Goal: Task Accomplishment & Management: Use online tool/utility

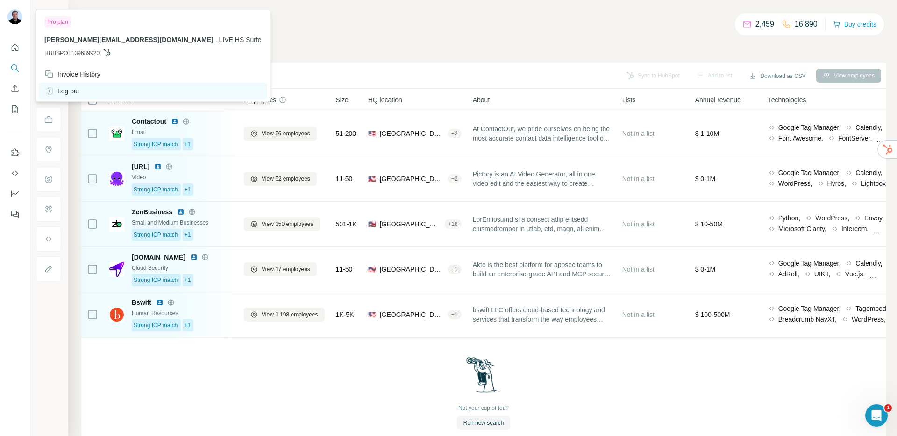
click at [64, 86] on div "Log out" at bounding box center [61, 90] width 35 height 9
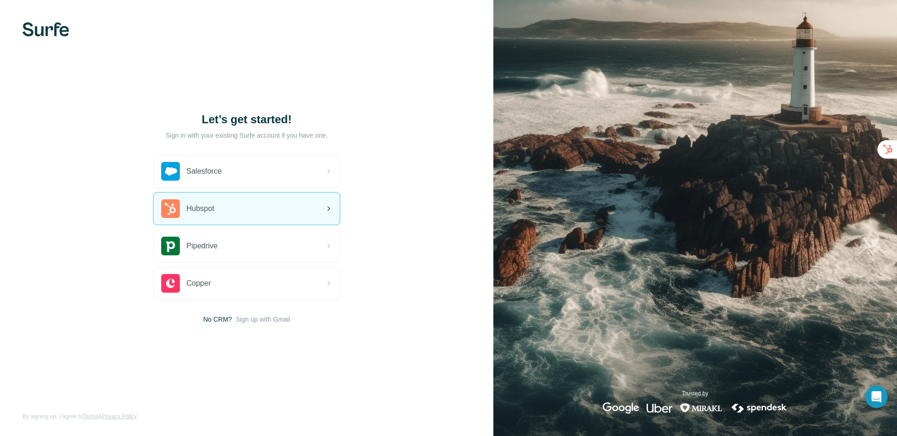
click at [229, 214] on div "Hubspot" at bounding box center [247, 209] width 186 height 32
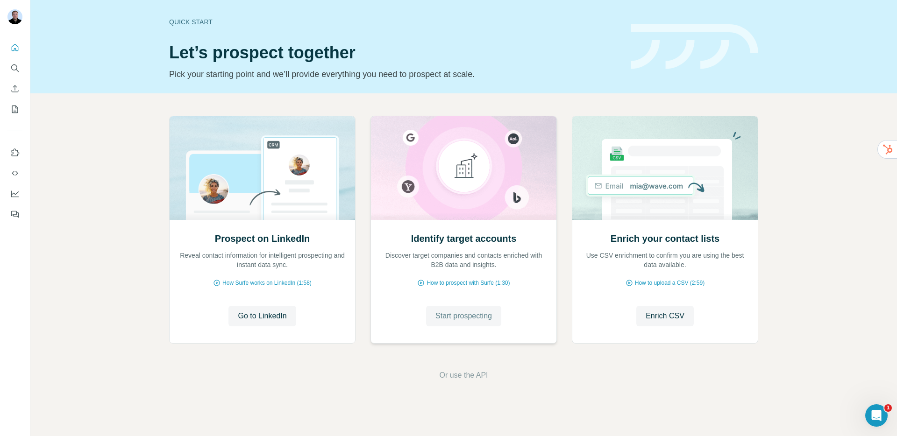
click at [470, 320] on span "Start prospecting" at bounding box center [463, 316] width 57 height 11
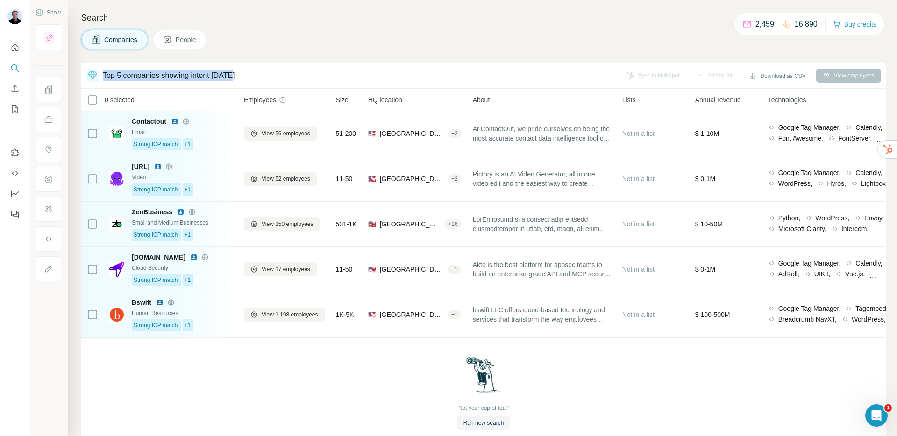
drag, startPoint x: 104, startPoint y: 76, endPoint x: 247, endPoint y: 74, distance: 143.4
click at [247, 74] on div "Top 5 companies showing intent [DATE]" at bounding box center [351, 75] width 530 height 13
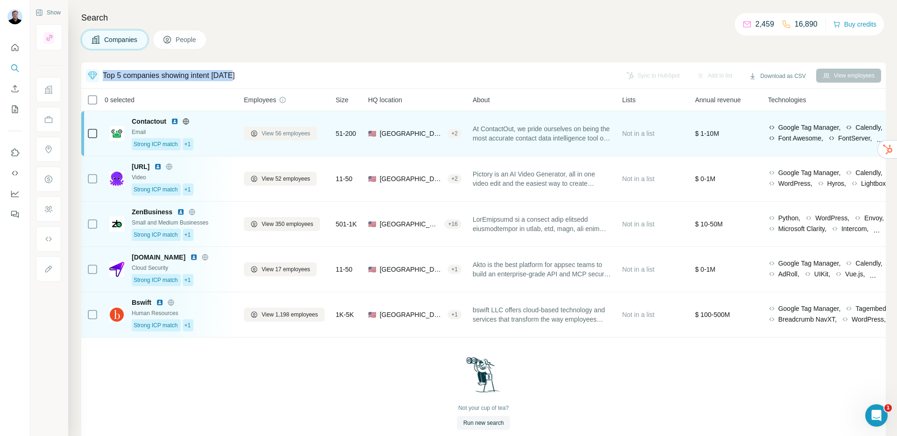
click at [271, 135] on span "View 56 employees" at bounding box center [286, 133] width 49 height 8
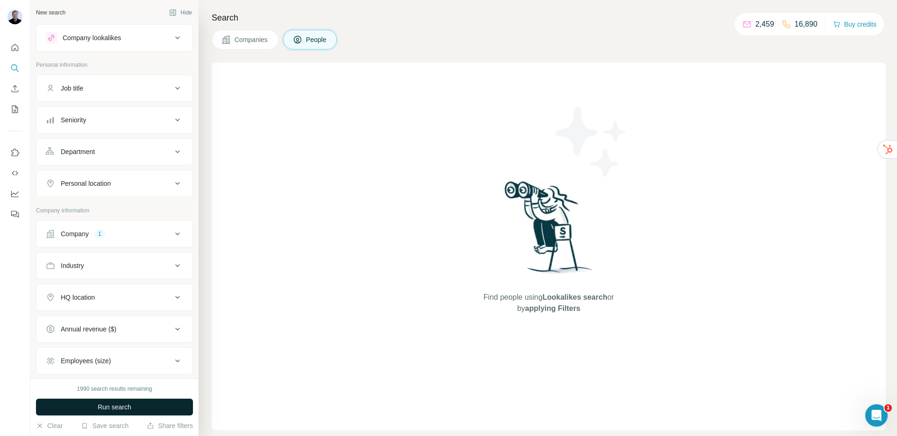
click at [150, 404] on button "Run search" at bounding box center [114, 407] width 157 height 17
click at [19, 46] on button "Quick start" at bounding box center [14, 47] width 15 height 17
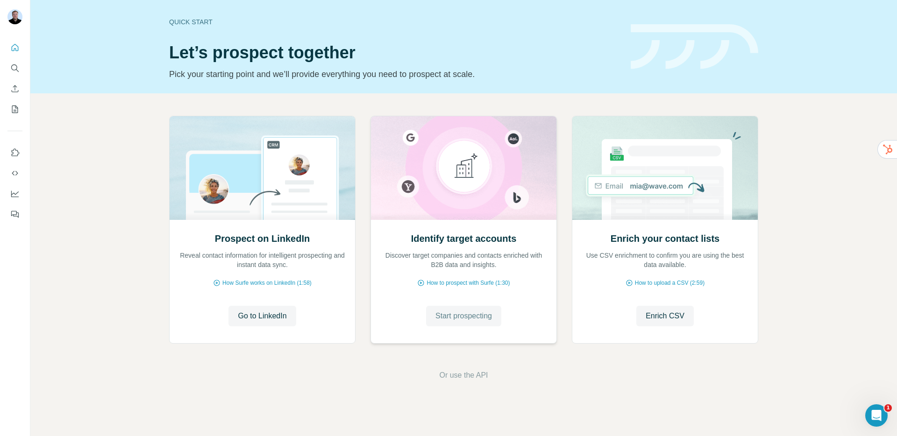
click at [479, 324] on button "Start prospecting" at bounding box center [463, 316] width 75 height 21
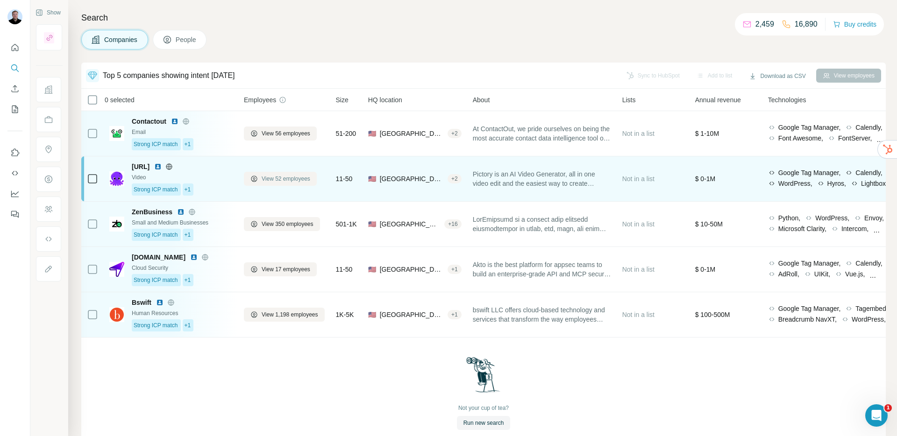
click at [286, 181] on span "View 52 employees" at bounding box center [286, 179] width 49 height 8
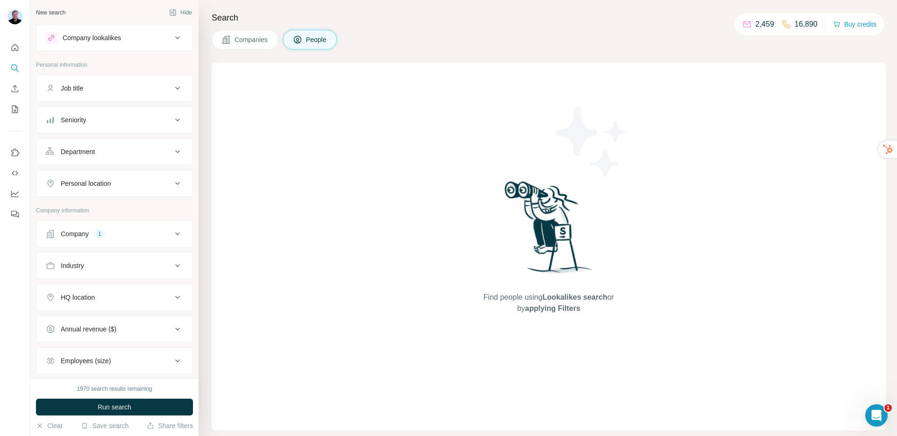
click at [305, 38] on button "People" at bounding box center [310, 40] width 54 height 20
click at [11, 43] on icon "Quick start" at bounding box center [14, 47] width 9 height 9
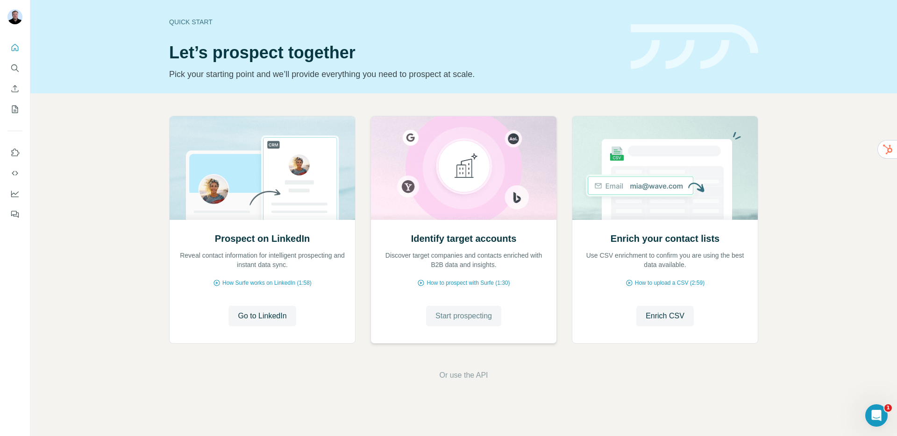
click at [447, 315] on span "Start prospecting" at bounding box center [463, 316] width 57 height 11
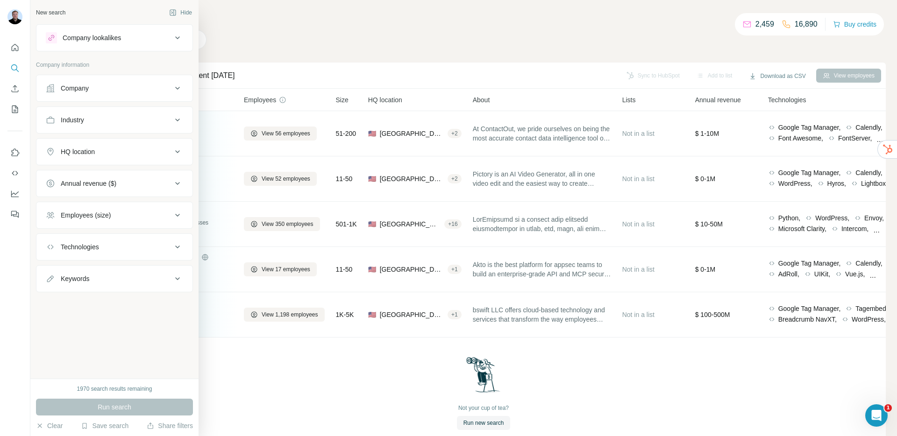
click at [91, 90] on div "Company" at bounding box center [109, 88] width 126 height 9
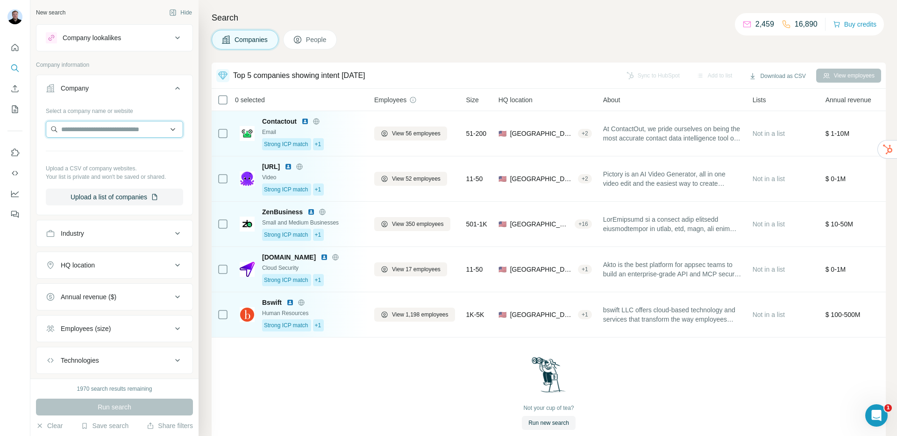
click at [100, 126] on input "text" at bounding box center [114, 129] width 137 height 17
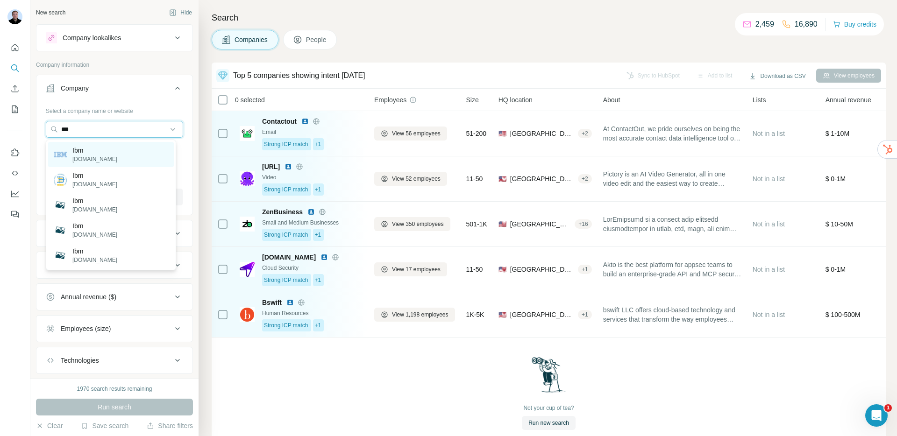
type input "***"
click at [121, 161] on div "Ibm [DOMAIN_NAME]" at bounding box center [111, 154] width 126 height 25
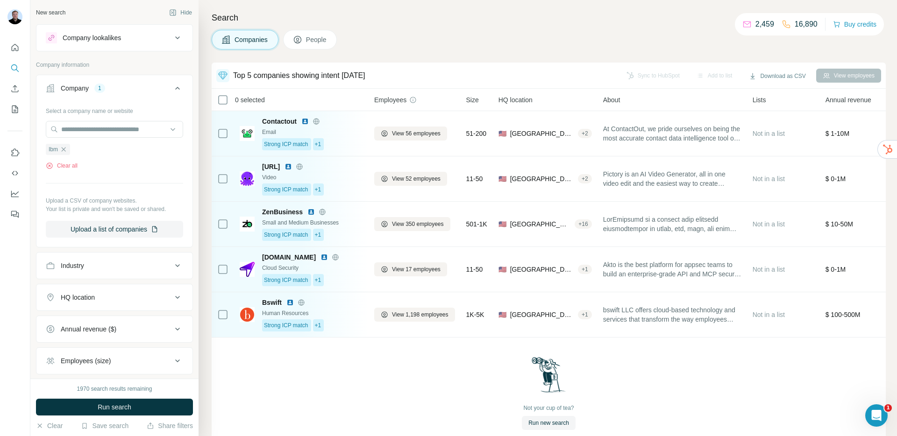
click at [140, 407] on button "Run search" at bounding box center [114, 407] width 157 height 17
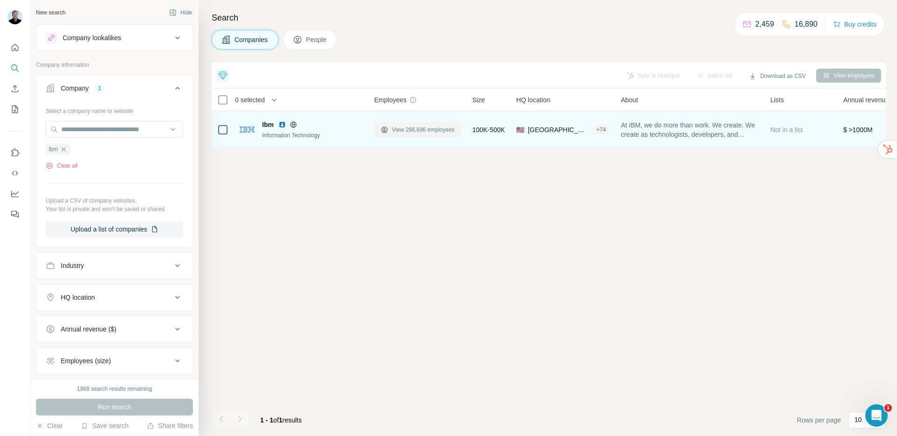
click at [394, 124] on button "View 298,696 employees" at bounding box center [417, 130] width 87 height 14
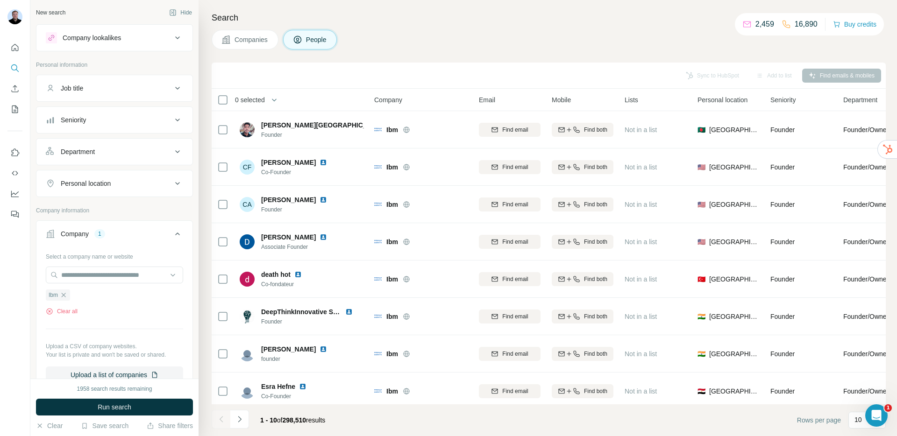
click at [109, 89] on div "Job title" at bounding box center [109, 88] width 126 height 9
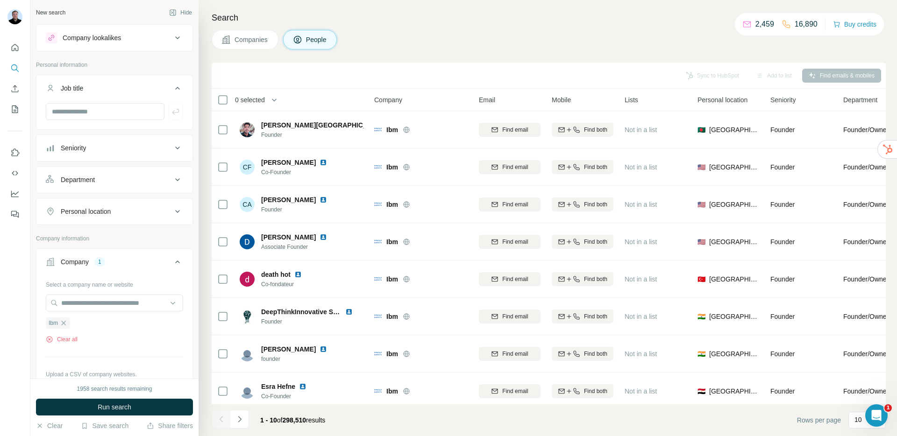
click at [124, 151] on div "Seniority" at bounding box center [109, 147] width 126 height 9
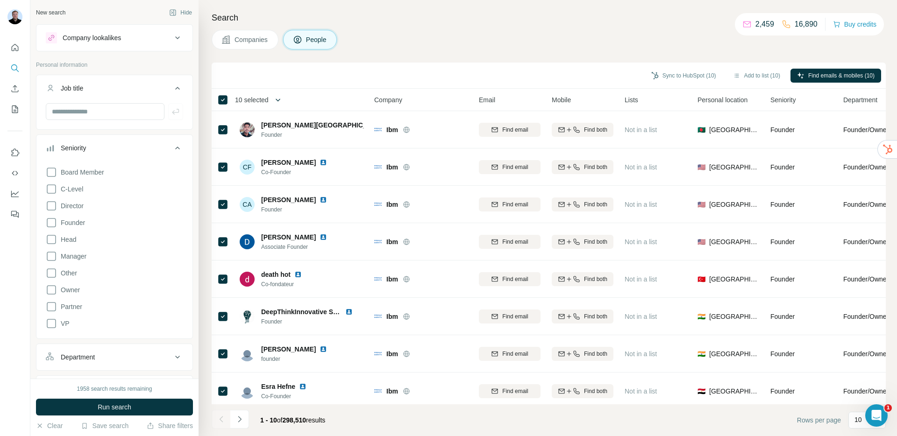
click at [281, 102] on icon "button" at bounding box center [277, 99] width 9 height 9
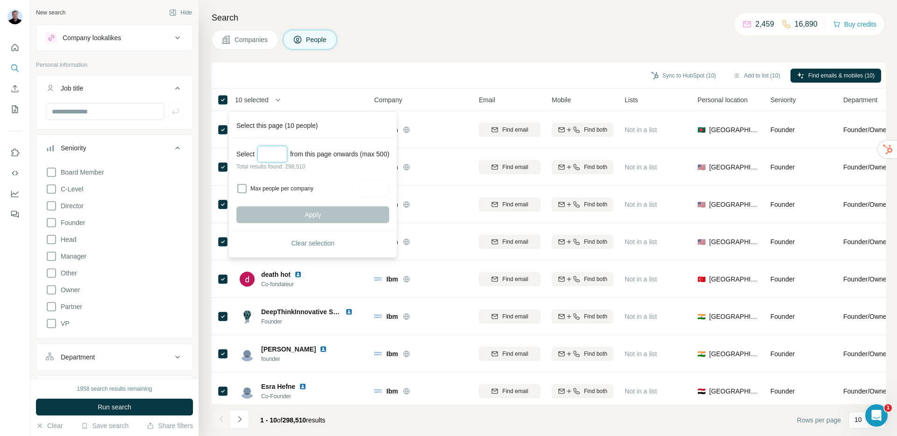
click at [281, 155] on input "Select a number (up to 500)" at bounding box center [272, 154] width 30 height 17
type input "***"
click at [280, 216] on button "Apply" at bounding box center [312, 214] width 153 height 17
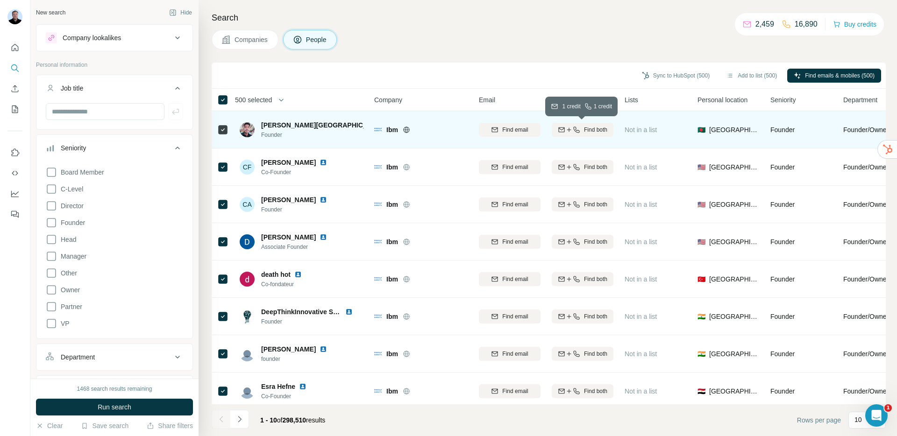
click at [592, 128] on span "Find both" at bounding box center [595, 130] width 23 height 8
click at [14, 47] on icon "Quick start" at bounding box center [14, 47] width 9 height 9
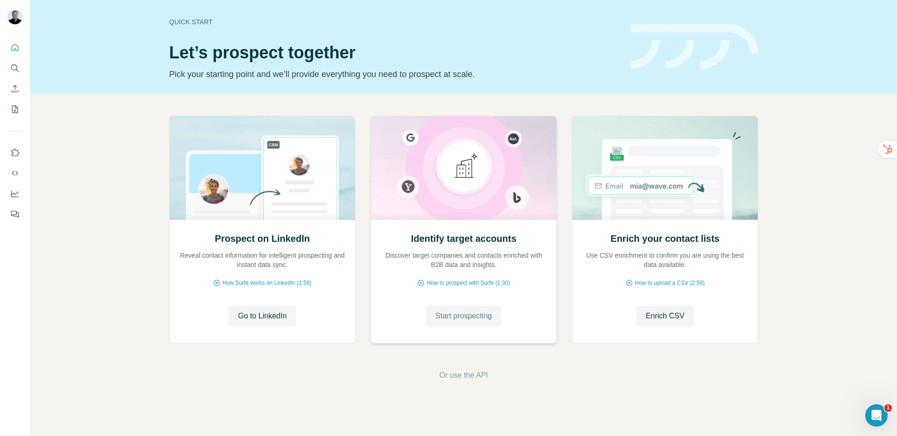
click at [481, 312] on span "Start prospecting" at bounding box center [463, 316] width 57 height 11
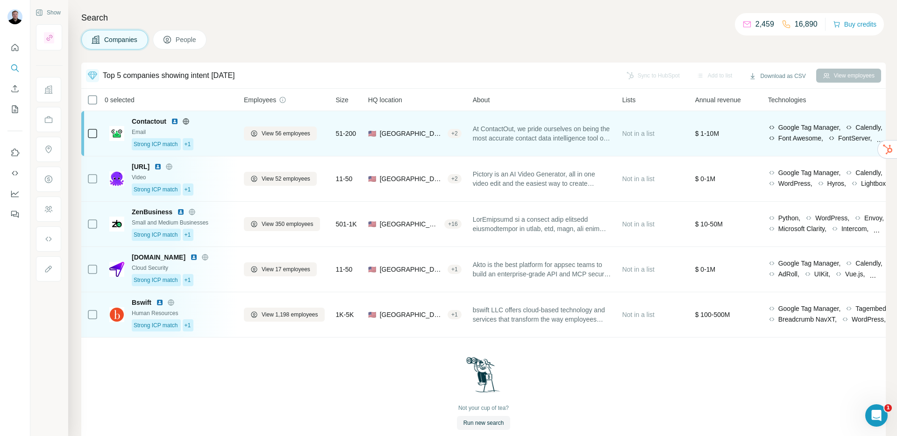
click at [512, 131] on span "At ContactOut, we pride ourselves on being the most accurate contact data intel…" at bounding box center [542, 133] width 138 height 19
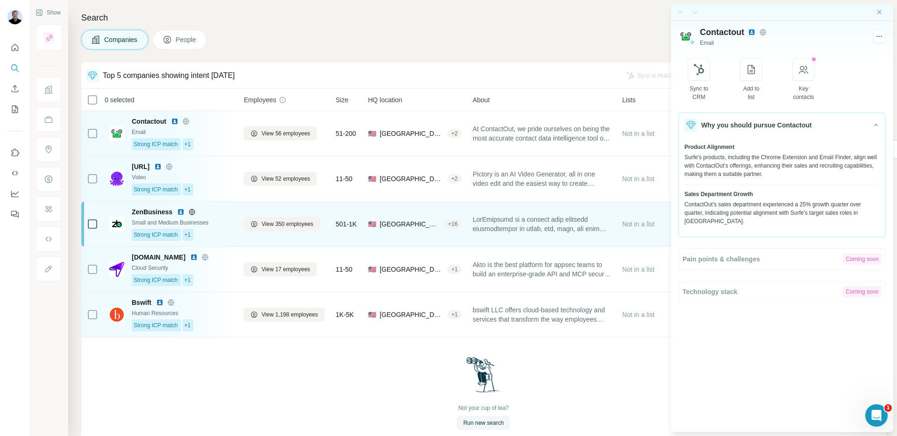
click at [519, 238] on div at bounding box center [542, 224] width 138 height 34
click at [518, 238] on div at bounding box center [542, 224] width 138 height 34
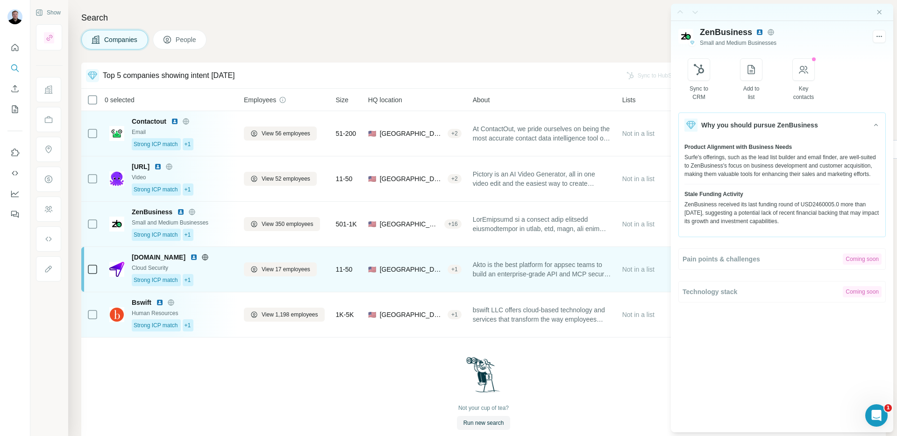
click at [518, 261] on span "Akto is the best platform for appsec teams to build an enterprise-grade API and…" at bounding box center [542, 269] width 138 height 19
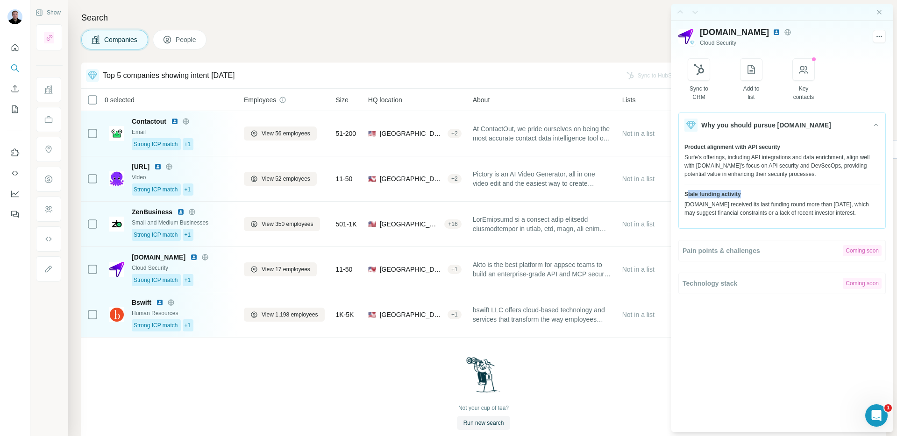
drag, startPoint x: 688, startPoint y: 198, endPoint x: 748, endPoint y: 196, distance: 60.3
click at [748, 196] on div "Stale funding activity" at bounding box center [781, 194] width 195 height 8
drag, startPoint x: 691, startPoint y: 151, endPoint x: 747, endPoint y: 145, distance: 56.4
click at [747, 145] on div "Product alignment with API security Surfe's offerings, including API integratio…" at bounding box center [781, 163] width 195 height 41
click at [709, 148] on span "Product alignment with API security" at bounding box center [732, 147] width 96 height 8
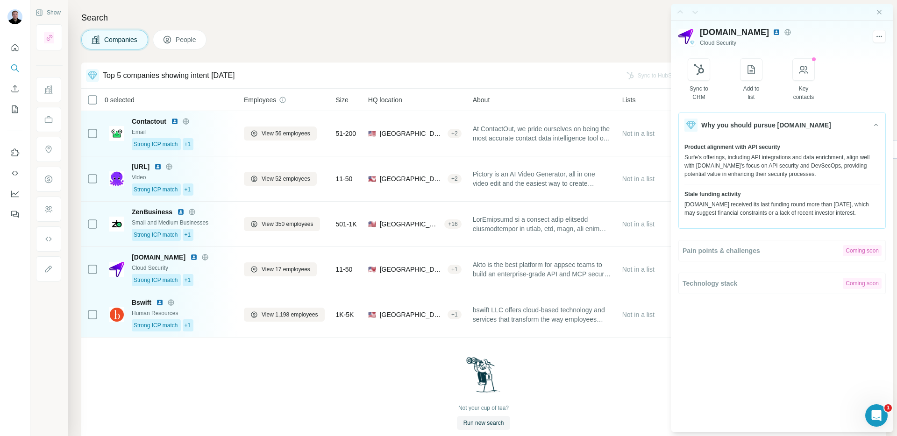
click at [560, 96] on div "About" at bounding box center [542, 99] width 138 height 11
click at [876, 13] on icon "Close side panel" at bounding box center [878, 11] width 7 height 7
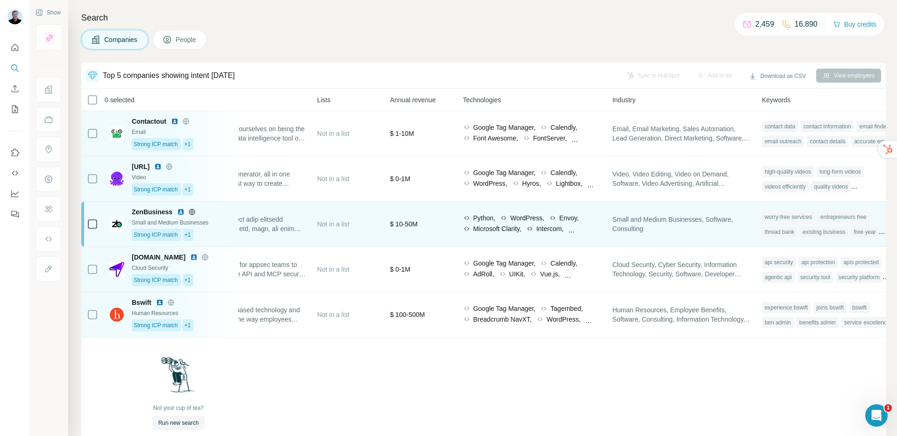
scroll to position [0, 332]
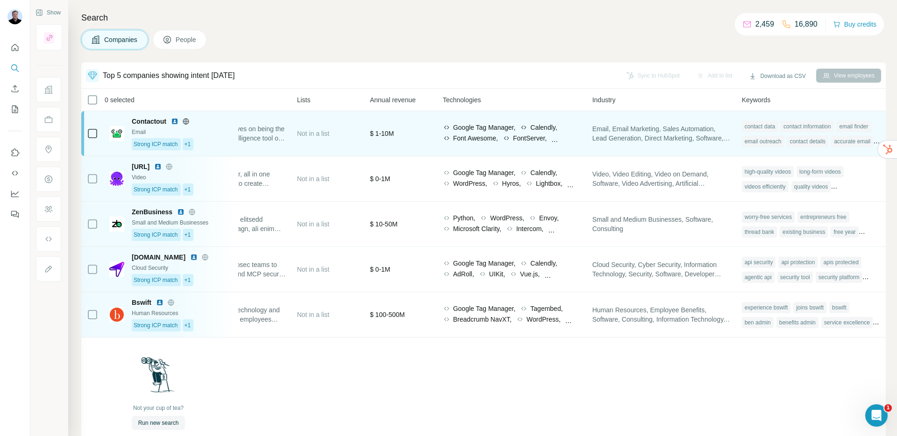
click at [669, 122] on div "Email, Email Marketing, Sales Automation, Lead Generation, Direct Marketing, So…" at bounding box center [661, 134] width 138 height 34
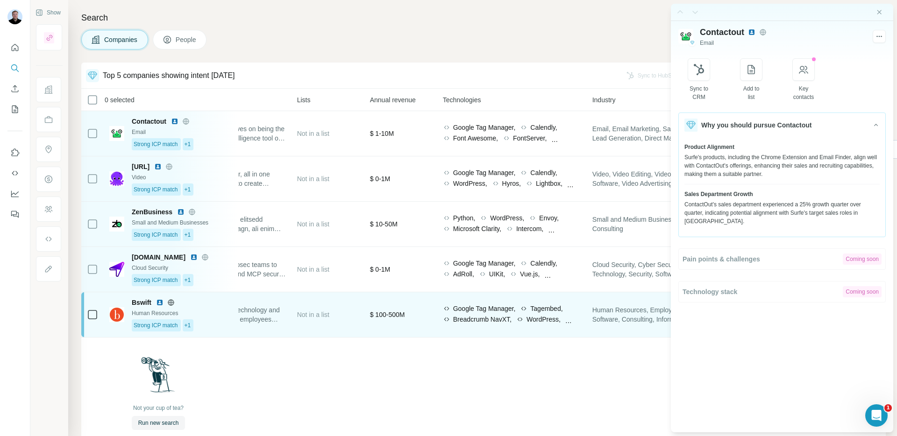
click at [655, 321] on span "Human Resources, Employee Benefits, Software, Consulting, Information Technolog…" at bounding box center [661, 315] width 138 height 19
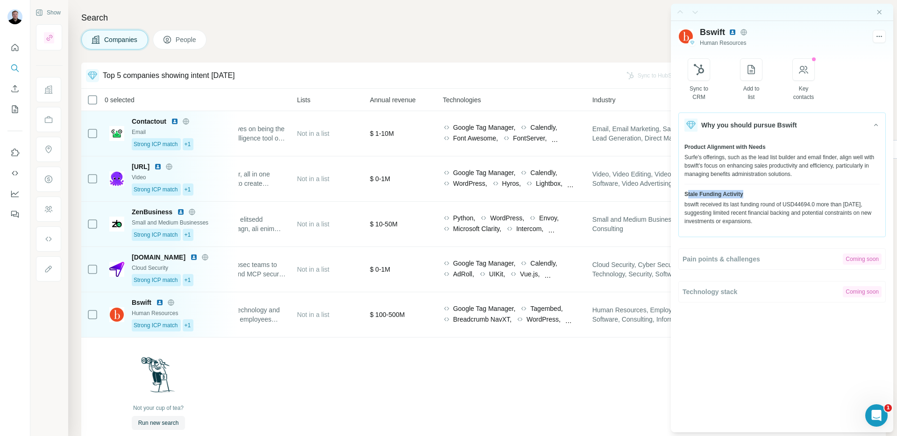
drag, startPoint x: 687, startPoint y: 193, endPoint x: 759, endPoint y: 194, distance: 71.5
click at [759, 194] on div "Stale Funding Activity" at bounding box center [781, 194] width 195 height 8
click at [882, 12] on icon "Close side panel" at bounding box center [878, 11] width 7 height 7
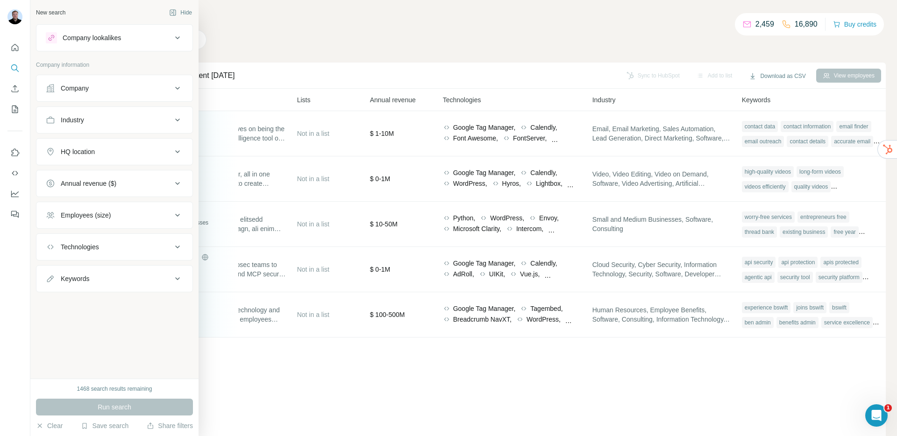
click at [115, 38] on div "Company lookalikes" at bounding box center [92, 37] width 58 height 9
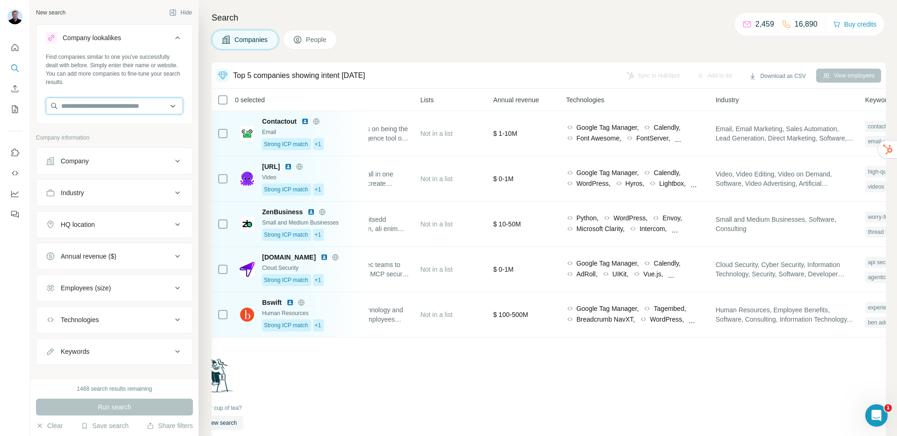
click at [113, 107] on input "text" at bounding box center [114, 106] width 137 height 17
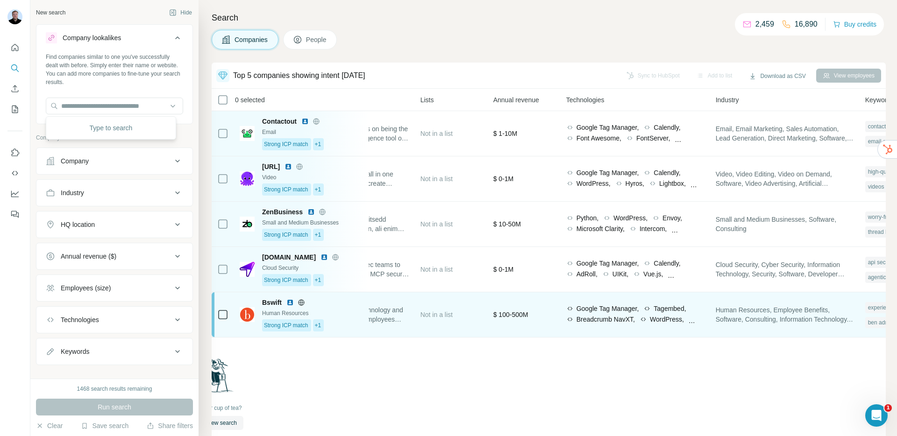
click at [345, 313] on div "Human Resources" at bounding box center [312, 313] width 101 height 8
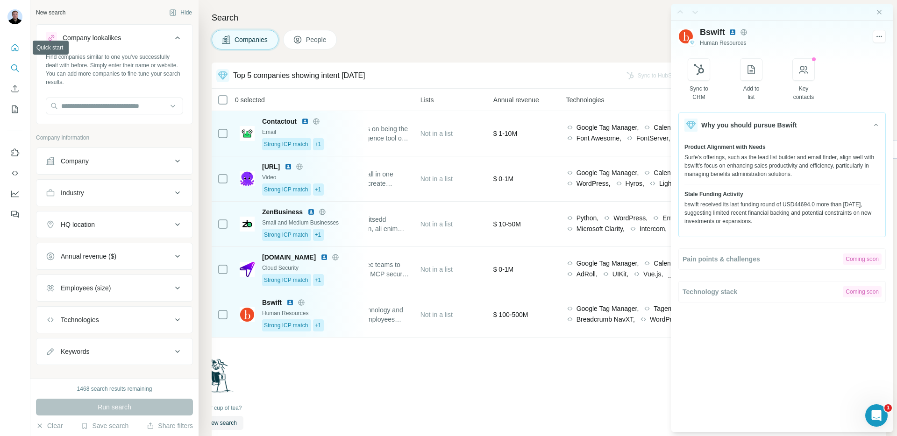
click at [15, 49] on icon "Quick start" at bounding box center [15, 47] width 7 height 7
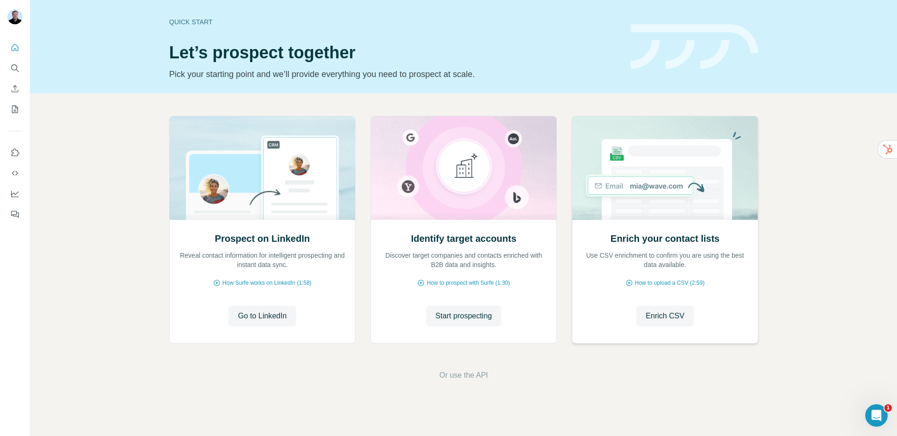
click at [613, 242] on h2 "Enrich your contact lists" at bounding box center [665, 238] width 109 height 13
click at [673, 320] on span "Enrich CSV" at bounding box center [665, 316] width 39 height 11
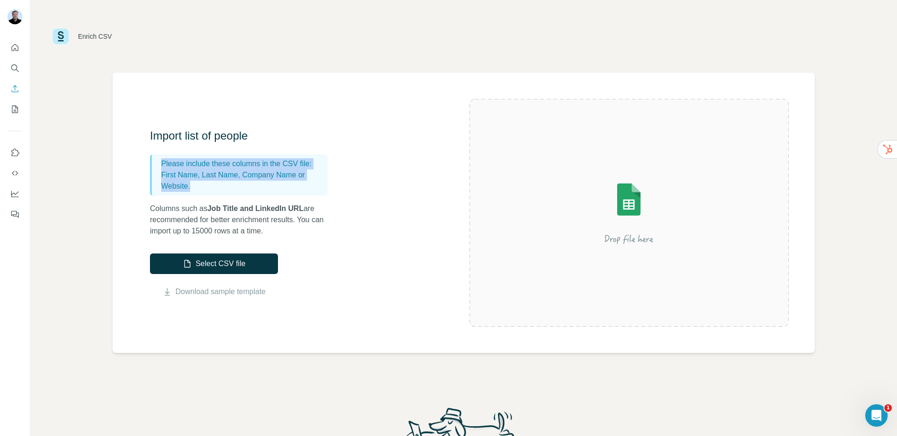
drag, startPoint x: 162, startPoint y: 163, endPoint x: 269, endPoint y: 194, distance: 111.6
click at [269, 194] on div "Please include these columns in the CSV file: First Name, Last Name, Company Na…" at bounding box center [239, 175] width 178 height 41
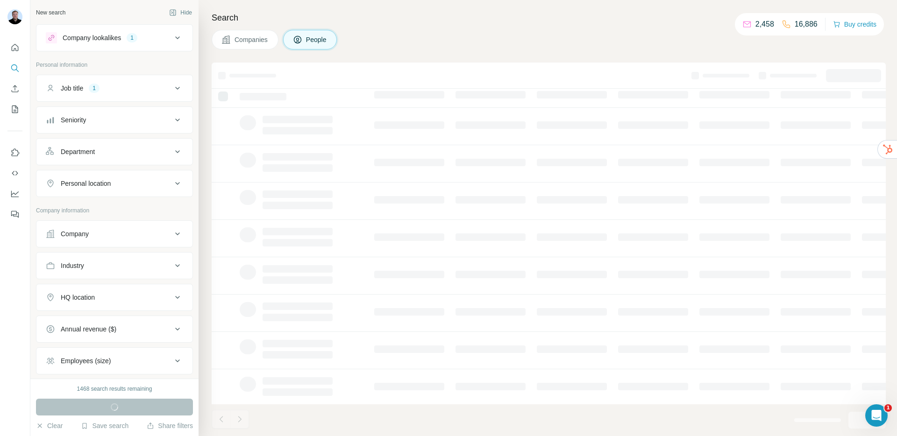
scroll to position [4, 0]
click at [132, 182] on div "Personal location" at bounding box center [109, 183] width 126 height 9
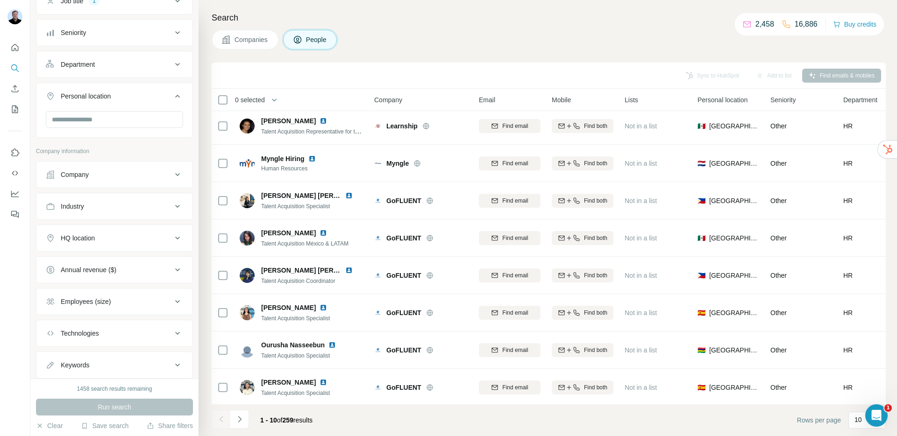
scroll to position [114, 0]
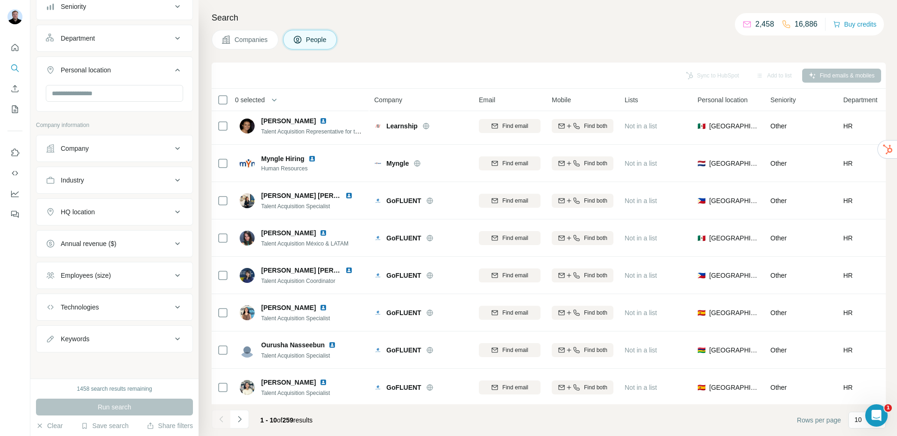
click at [96, 309] on div "Technologies" at bounding box center [80, 307] width 38 height 9
click at [99, 335] on input "text" at bounding box center [114, 330] width 137 height 17
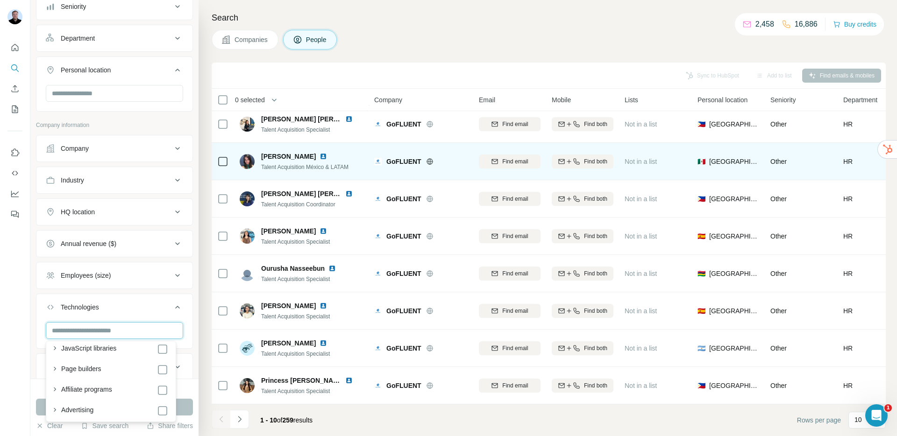
scroll to position [0, 0]
